Goal: Navigation & Orientation: Find specific page/section

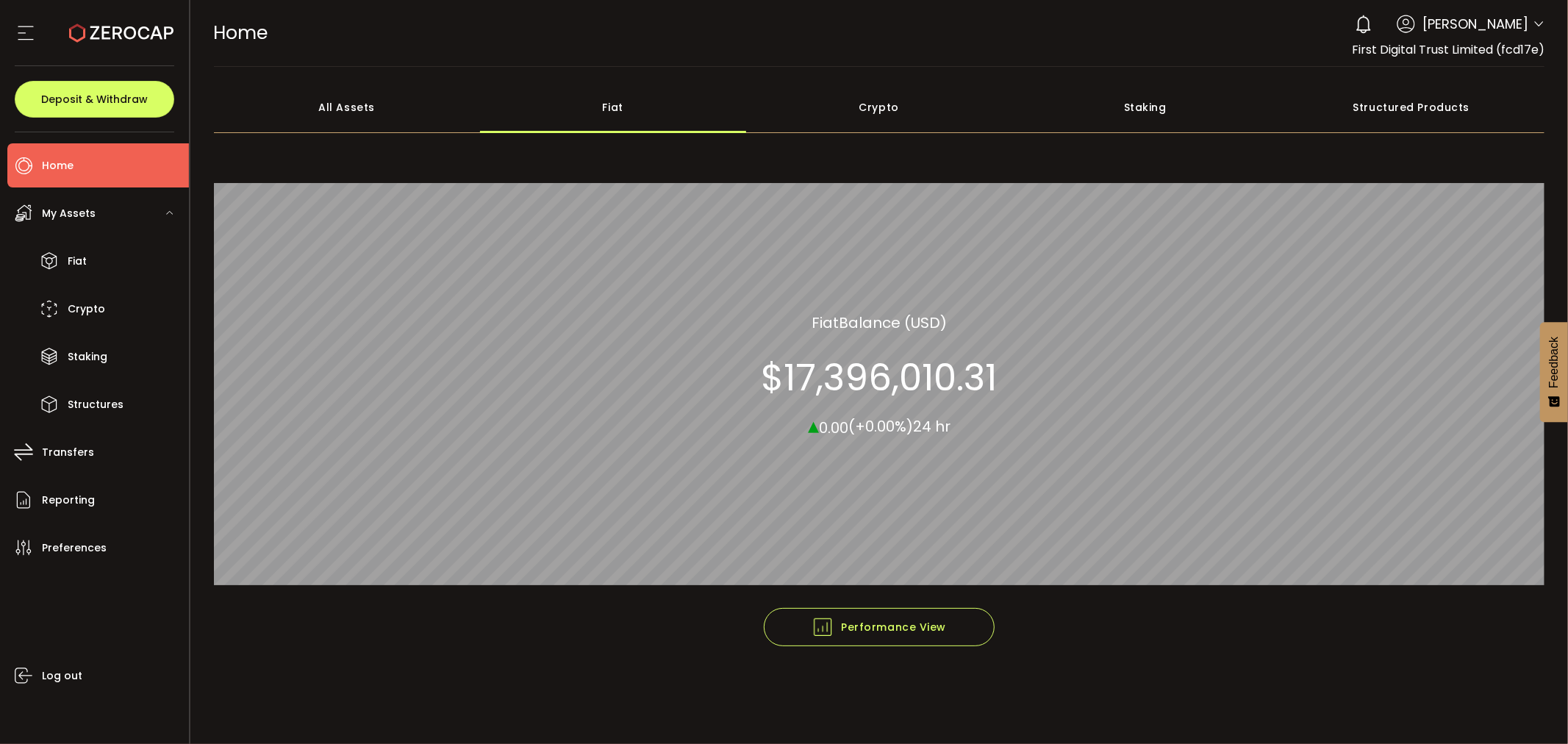
click at [541, 626] on footer "Performance View Graph View" at bounding box center [880, 659] width 1331 height 101
